Goal: Task Accomplishment & Management: Use online tool/utility

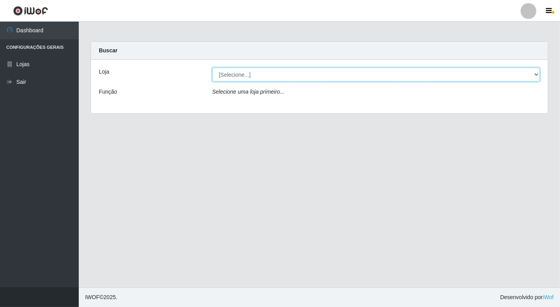
click at [535, 76] on select "[Selecione...] Nordestão - [GEOGRAPHIC_DATA]" at bounding box center [376, 75] width 328 height 14
select select "454"
click at [212, 68] on select "[Selecione...] Nordestão - [GEOGRAPHIC_DATA]" at bounding box center [376, 75] width 328 height 14
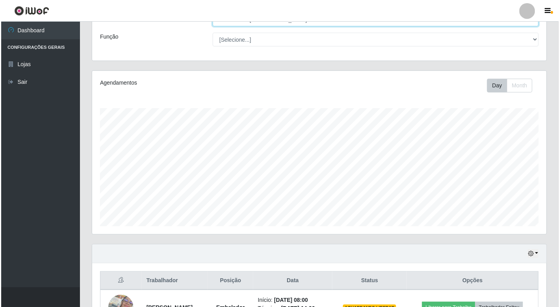
scroll to position [131, 0]
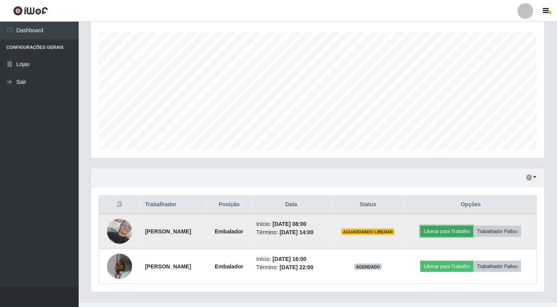
click at [443, 229] on button "Liberar para Trabalho" at bounding box center [447, 231] width 53 height 11
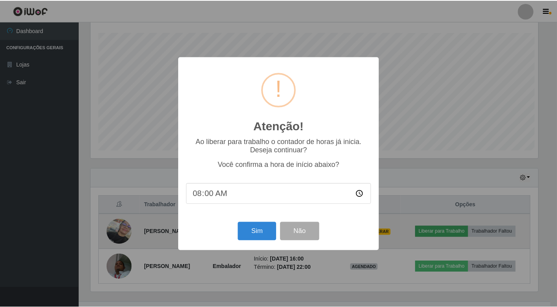
scroll to position [163, 450]
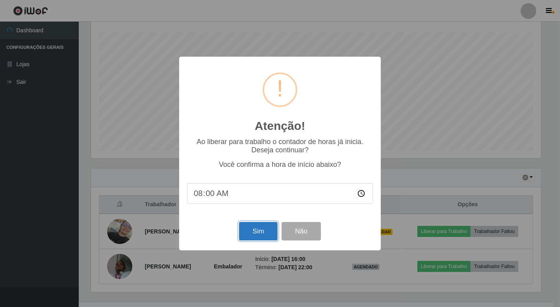
click at [264, 231] on button "Sim" at bounding box center [258, 231] width 38 height 19
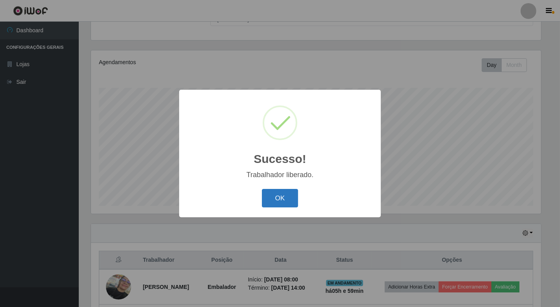
click at [284, 194] on button "OK" at bounding box center [280, 198] width 37 height 19
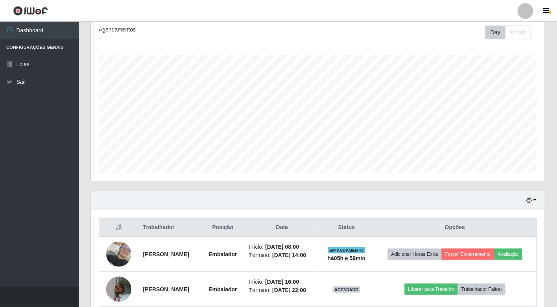
scroll to position [146, 0]
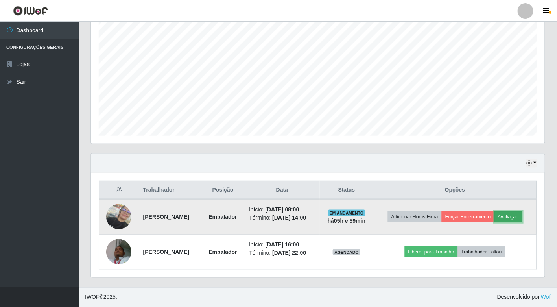
click at [516, 213] on button "Avaliação" at bounding box center [509, 216] width 28 height 11
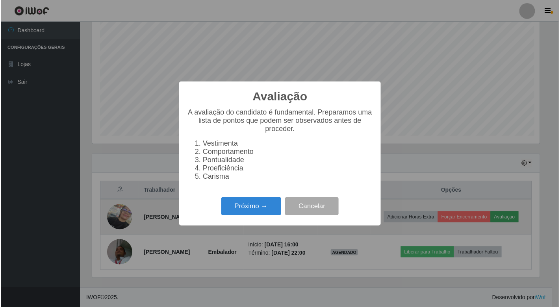
scroll to position [163, 450]
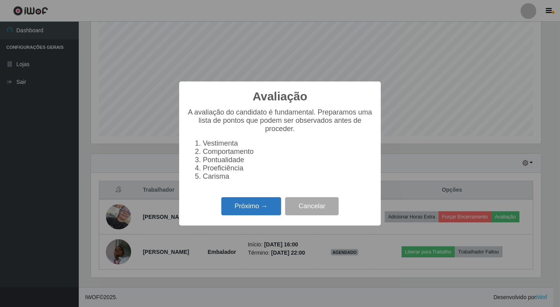
click at [251, 210] on button "Próximo →" at bounding box center [251, 206] width 60 height 19
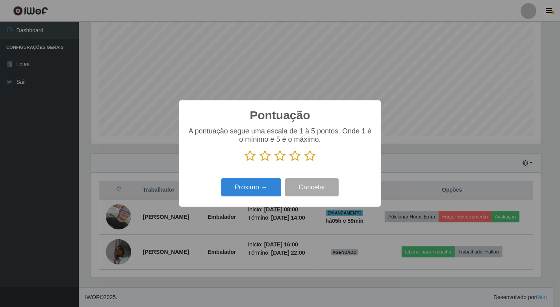
scroll to position [393480, 393193]
click at [309, 157] on icon at bounding box center [309, 156] width 11 height 12
click at [304, 162] on input "radio" at bounding box center [304, 162] width 0 height 0
click at [252, 189] on button "Próximo →" at bounding box center [251, 187] width 60 height 19
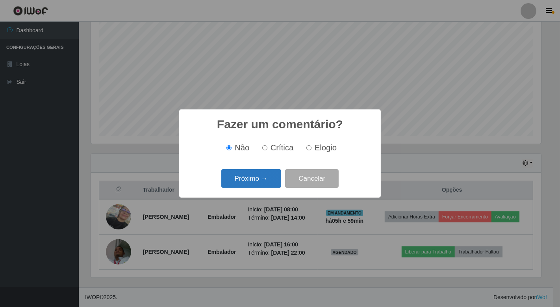
click at [263, 179] on button "Próximo →" at bounding box center [251, 178] width 60 height 19
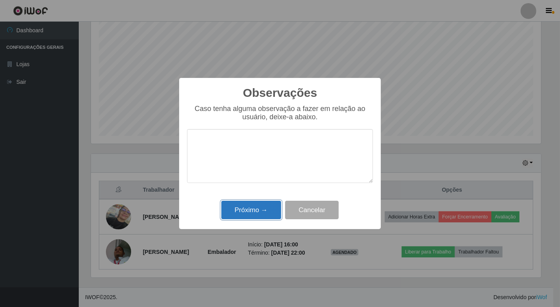
click at [254, 213] on button "Próximo →" at bounding box center [251, 210] width 60 height 19
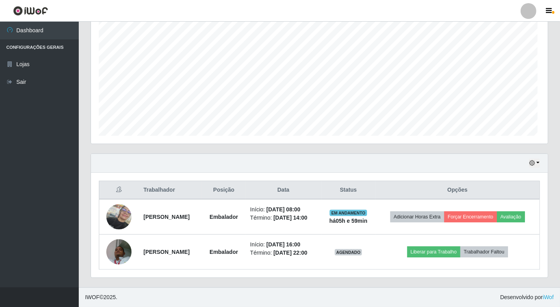
scroll to position [163, 454]
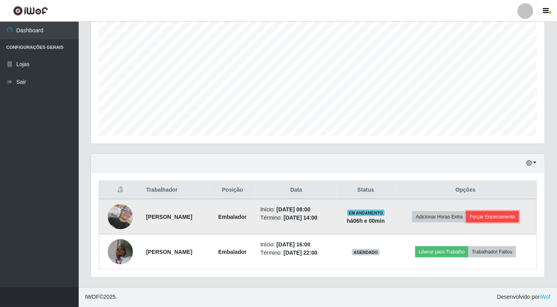
click at [493, 218] on button "Forçar Encerramento" at bounding box center [493, 216] width 53 height 11
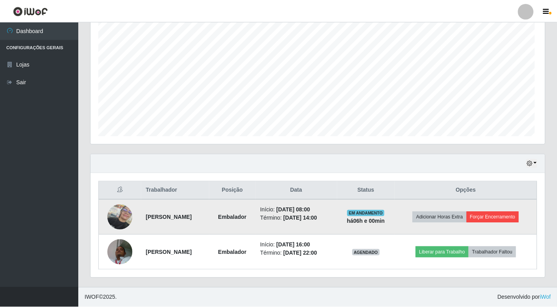
scroll to position [163, 450]
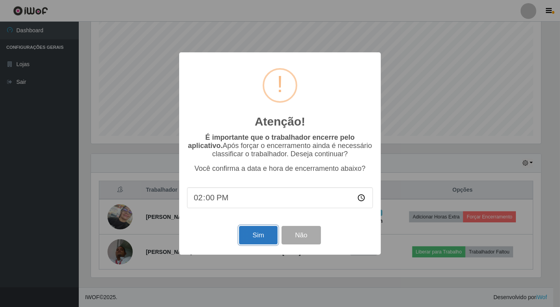
click at [257, 238] on button "Sim" at bounding box center [258, 235] width 38 height 19
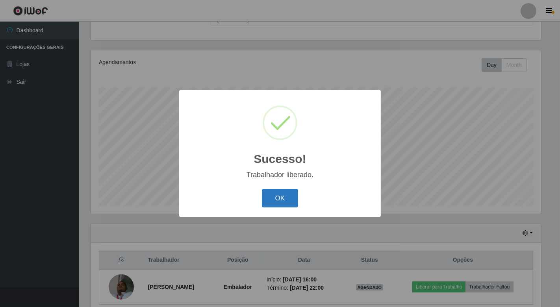
click at [281, 194] on button "OK" at bounding box center [280, 198] width 37 height 19
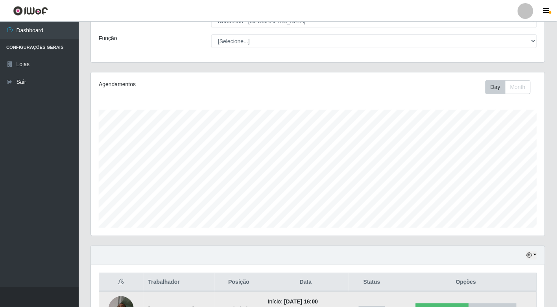
scroll to position [0, 0]
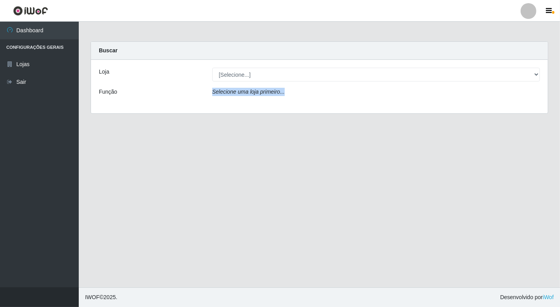
drag, startPoint x: 221, startPoint y: 247, endPoint x: 286, endPoint y: 206, distance: 76.2
click at [155, 257] on main "Carregando... Buscar Loja [Selecione...] Nordestão - [GEOGRAPHIC_DATA] Função S…" at bounding box center [319, 155] width 481 height 266
click at [233, 245] on main "Carregando... Buscar Loja [Selecione...] Nordestão - [GEOGRAPHIC_DATA] Função S…" at bounding box center [319, 155] width 481 height 266
drag, startPoint x: 217, startPoint y: 253, endPoint x: 224, endPoint y: 254, distance: 7.9
click at [217, 253] on main "Carregando... Buscar Loja [Selecione...] Nordestão - [GEOGRAPHIC_DATA] Função S…" at bounding box center [319, 155] width 481 height 266
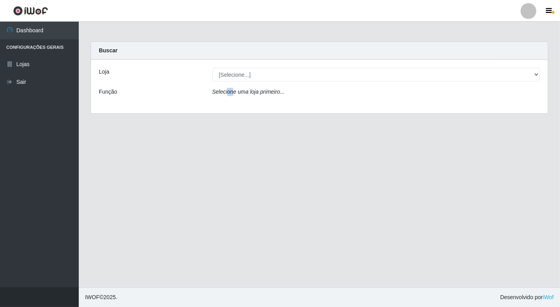
drag, startPoint x: 224, startPoint y: 254, endPoint x: 229, endPoint y: 254, distance: 4.3
click at [226, 254] on main "Carregando... Buscar Loja [Selecione...] Nordestão - [GEOGRAPHIC_DATA] Função S…" at bounding box center [319, 155] width 481 height 266
drag, startPoint x: 109, startPoint y: 290, endPoint x: 211, endPoint y: 246, distance: 111.2
click at [169, 264] on div "Perfil Alterar Senha Sair Dashboard Configurações Gerais Lojas Sair Carregando.…" at bounding box center [280, 153] width 560 height 307
drag, startPoint x: 0, startPoint y: 324, endPoint x: 150, endPoint y: 292, distance: 152.9
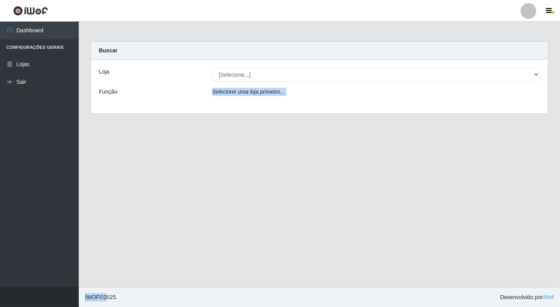
click at [105, 307] on html "Perfil Alterar Senha Sair Dashboard Configurações Gerais Lojas Sair Carregando.…" at bounding box center [280, 153] width 560 height 307
drag, startPoint x: 150, startPoint y: 292, endPoint x: 113, endPoint y: 305, distance: 38.3
click at [113, 305] on footer "IWOF © 2025 . Desenvolvido por iWof" at bounding box center [319, 297] width 481 height 20
click at [29, 303] on button "button" at bounding box center [39, 297] width 79 height 20
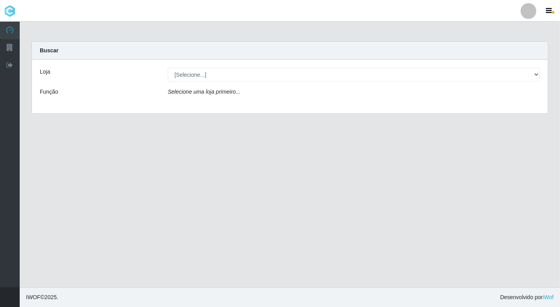
drag, startPoint x: 34, startPoint y: 302, endPoint x: 0, endPoint y: 324, distance: 40.4
click at [0, 307] on html "Perfil Alterar Senha Sair Dashboard Configurações Gerais Lojas Sair Carregando.…" at bounding box center [280, 153] width 560 height 307
click at [84, 73] on div "Loja [Selecione...] Nordestão - [GEOGRAPHIC_DATA] Função Selecione uma loja pri…" at bounding box center [290, 87] width 516 height 54
drag, startPoint x: 63, startPoint y: 83, endPoint x: 0, endPoint y: 127, distance: 77.1
click at [71, 83] on div "Loja [Selecione...] Nordestão - [GEOGRAPHIC_DATA] Função Selecione uma loja pri…" at bounding box center [290, 87] width 516 height 54
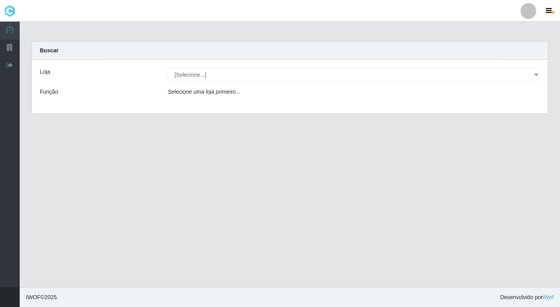
drag, startPoint x: 0, startPoint y: 127, endPoint x: 364, endPoint y: 96, distance: 365.1
click at [236, 97] on div "Função Selecione uma loja primeiro..." at bounding box center [290, 93] width 512 height 11
drag, startPoint x: 364, startPoint y: 96, endPoint x: 198, endPoint y: 118, distance: 166.8
click at [198, 118] on div "Carregando... Buscar Loja [Selecione...] Nordestão - [GEOGRAPHIC_DATA] Função S…" at bounding box center [290, 82] width 528 height 82
click at [170, 113] on div "Loja [Selecione...] Nordestão - [GEOGRAPHIC_DATA] Função Selecione uma loja pri…" at bounding box center [290, 87] width 516 height 54
